Goal: Find specific page/section: Find specific page/section

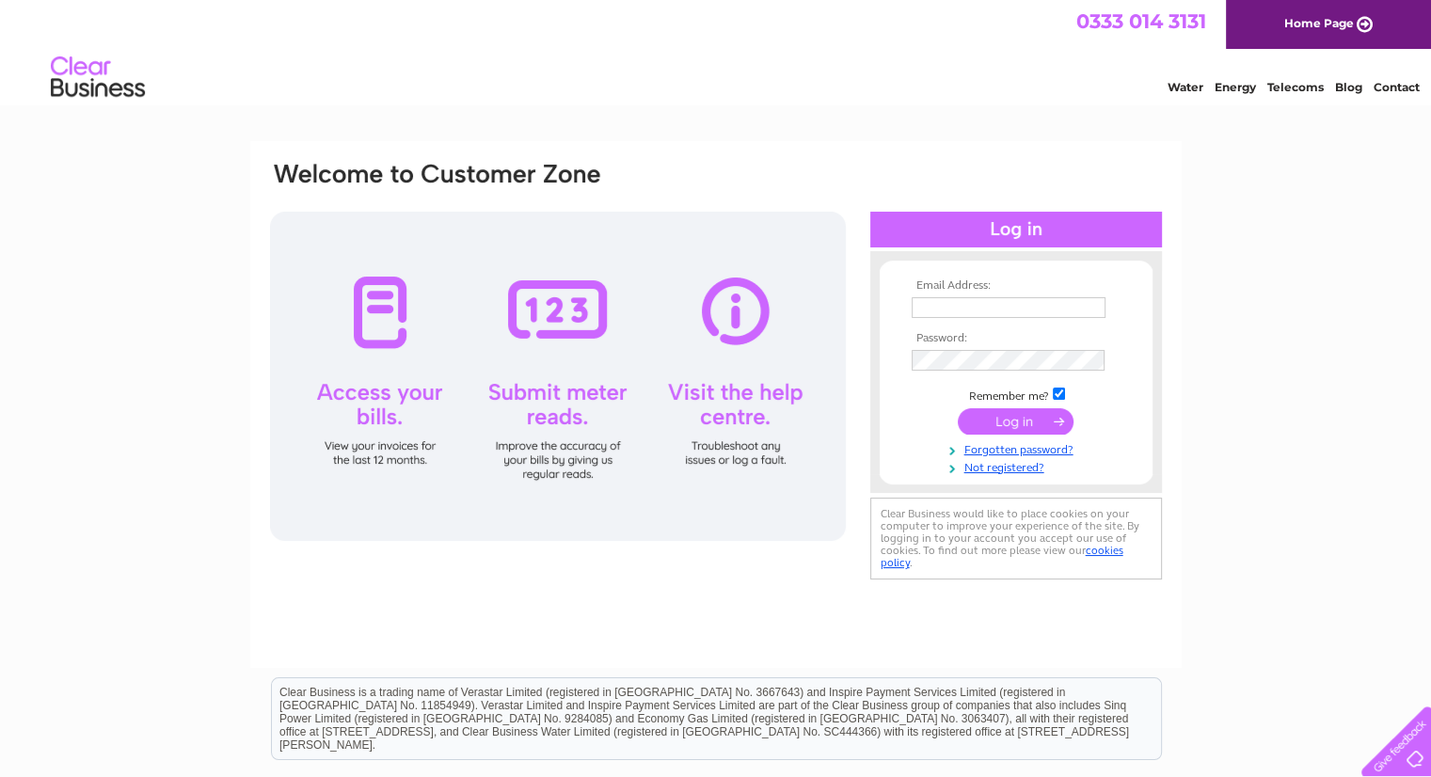
type input "lukepayne92@outlook.com"
click at [1020, 411] on input "submit" at bounding box center [1015, 421] width 116 height 26
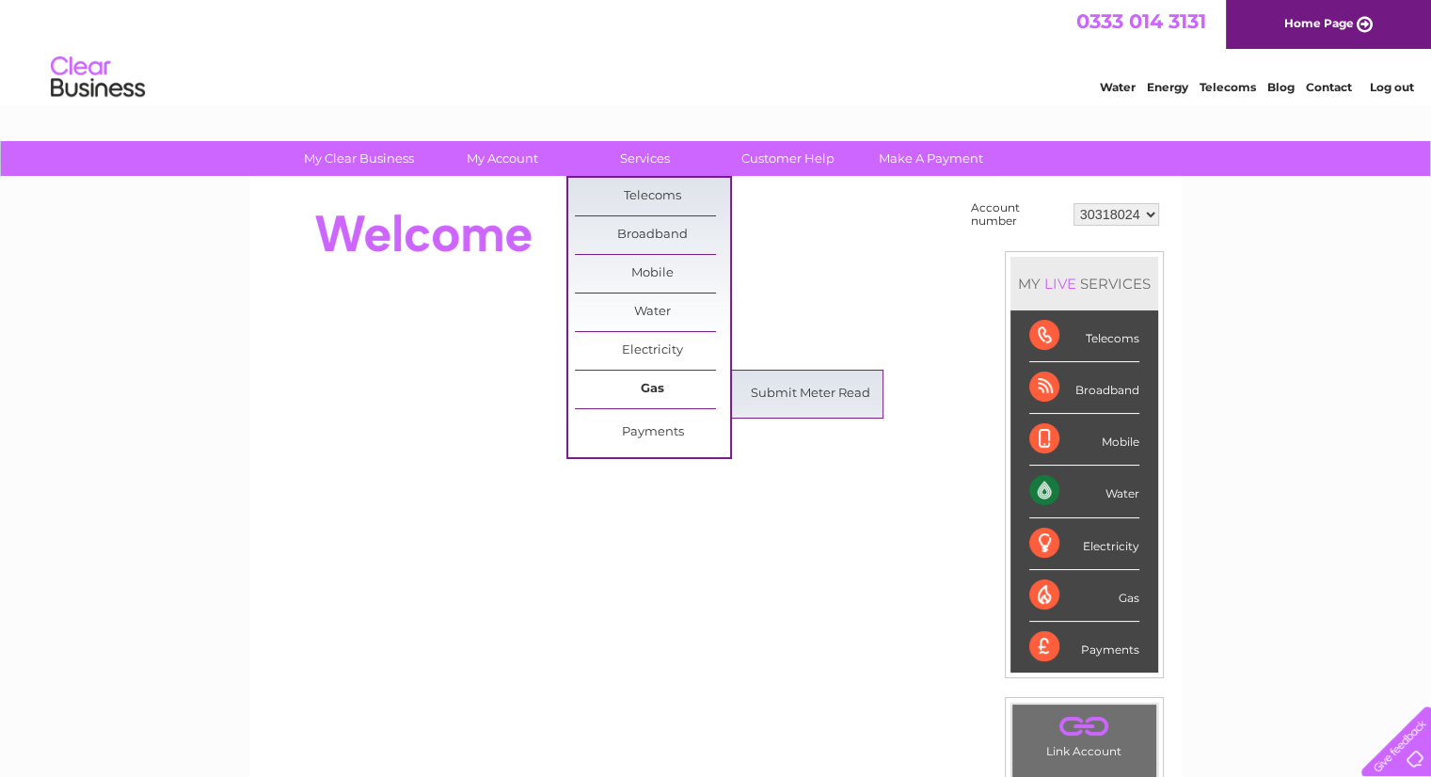
click at [659, 373] on link "Gas" at bounding box center [652, 390] width 155 height 38
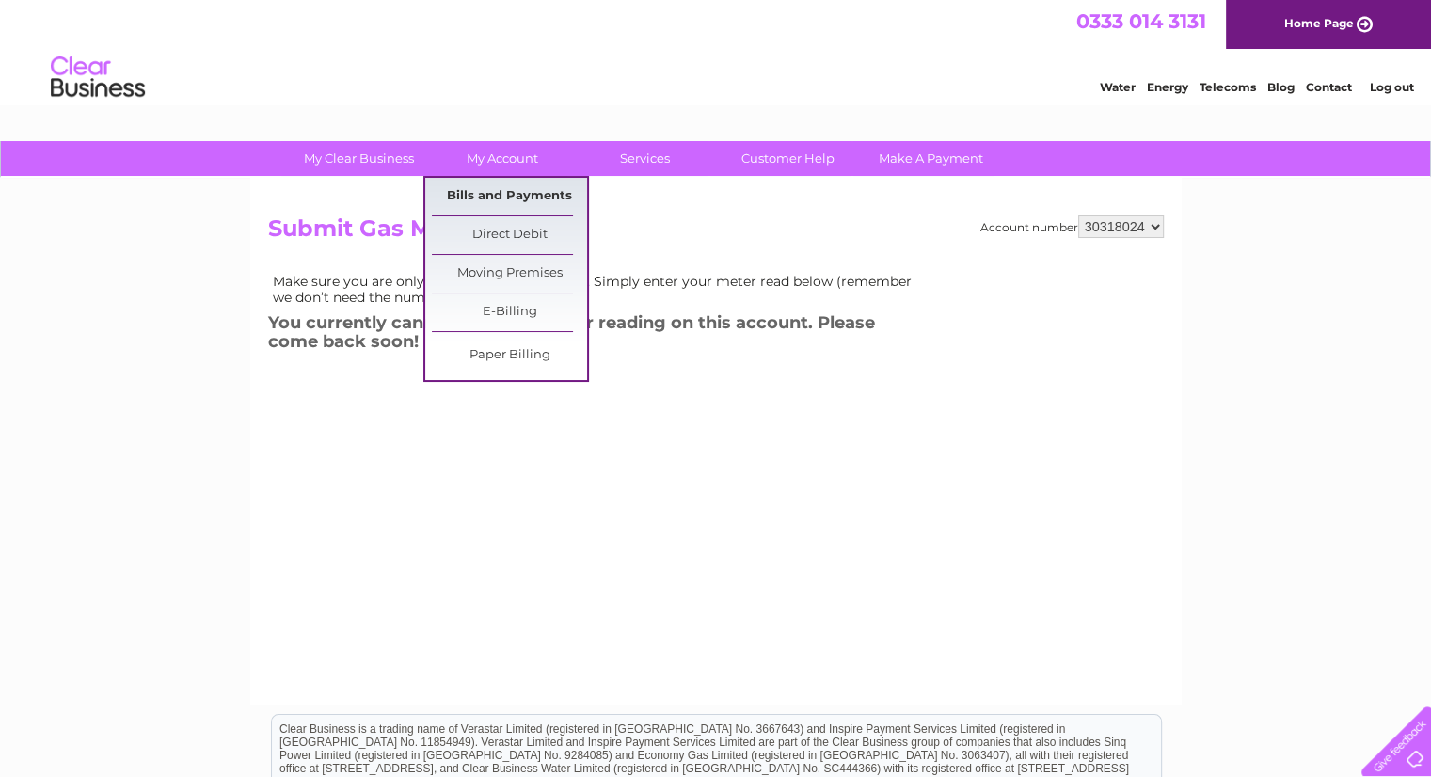
click at [479, 194] on link "Bills and Payments" at bounding box center [509, 197] width 155 height 38
